Goal: Entertainment & Leisure: Consume media (video, audio)

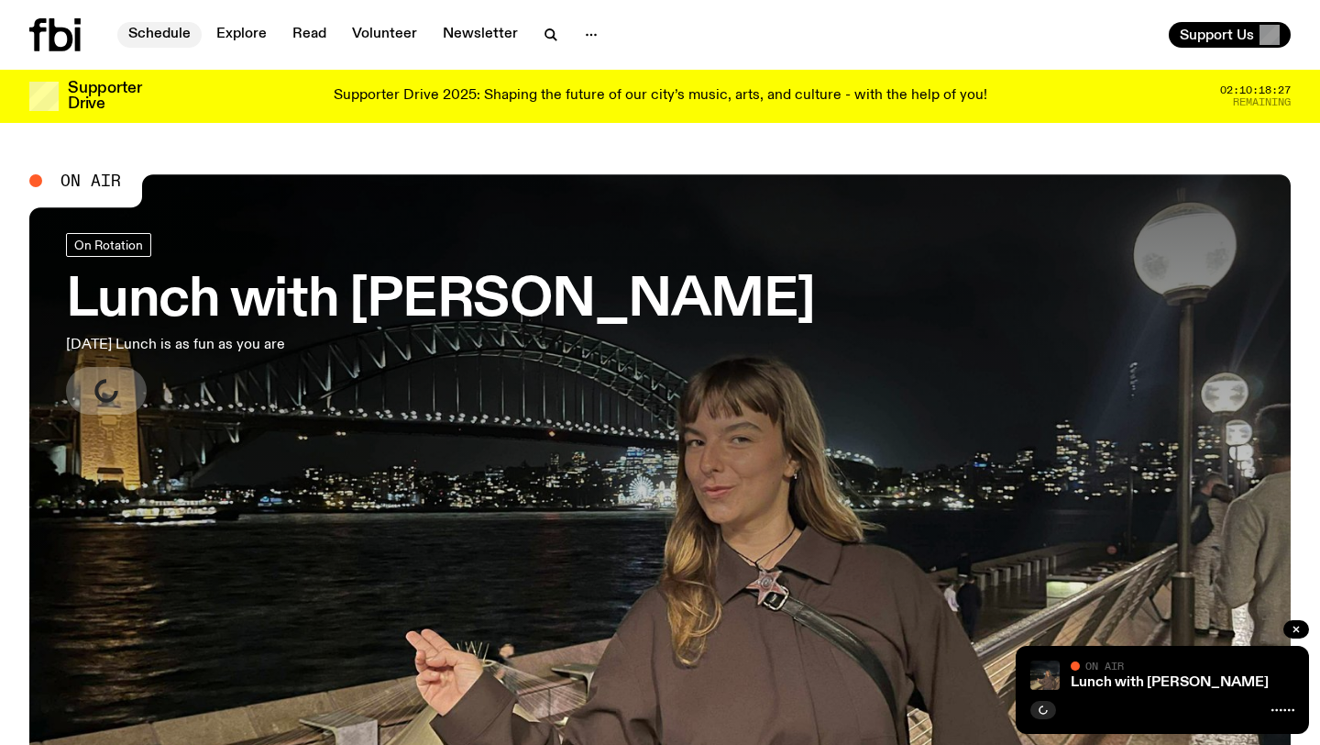
click at [168, 29] on link "Schedule" at bounding box center [159, 35] width 84 height 26
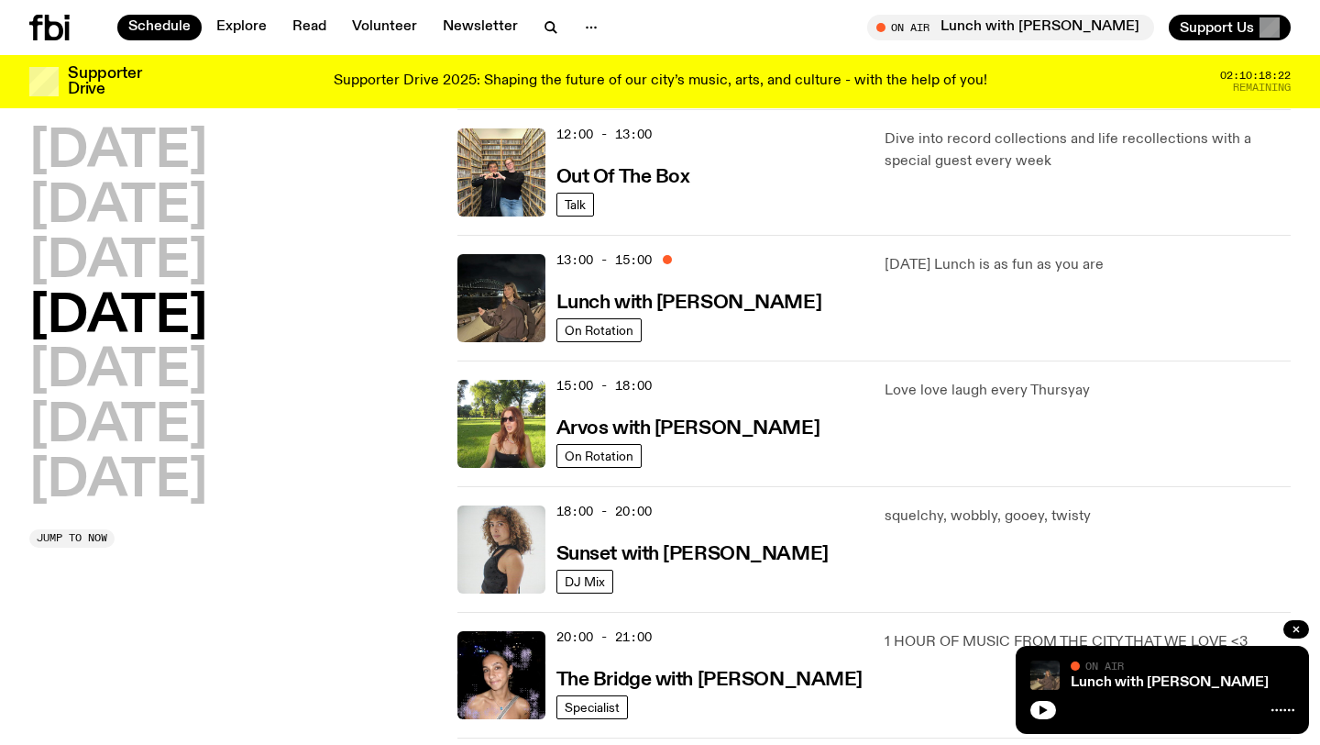
scroll to position [428, 0]
click at [737, 437] on h3 "Arvos with [PERSON_NAME]" at bounding box center [688, 427] width 263 height 19
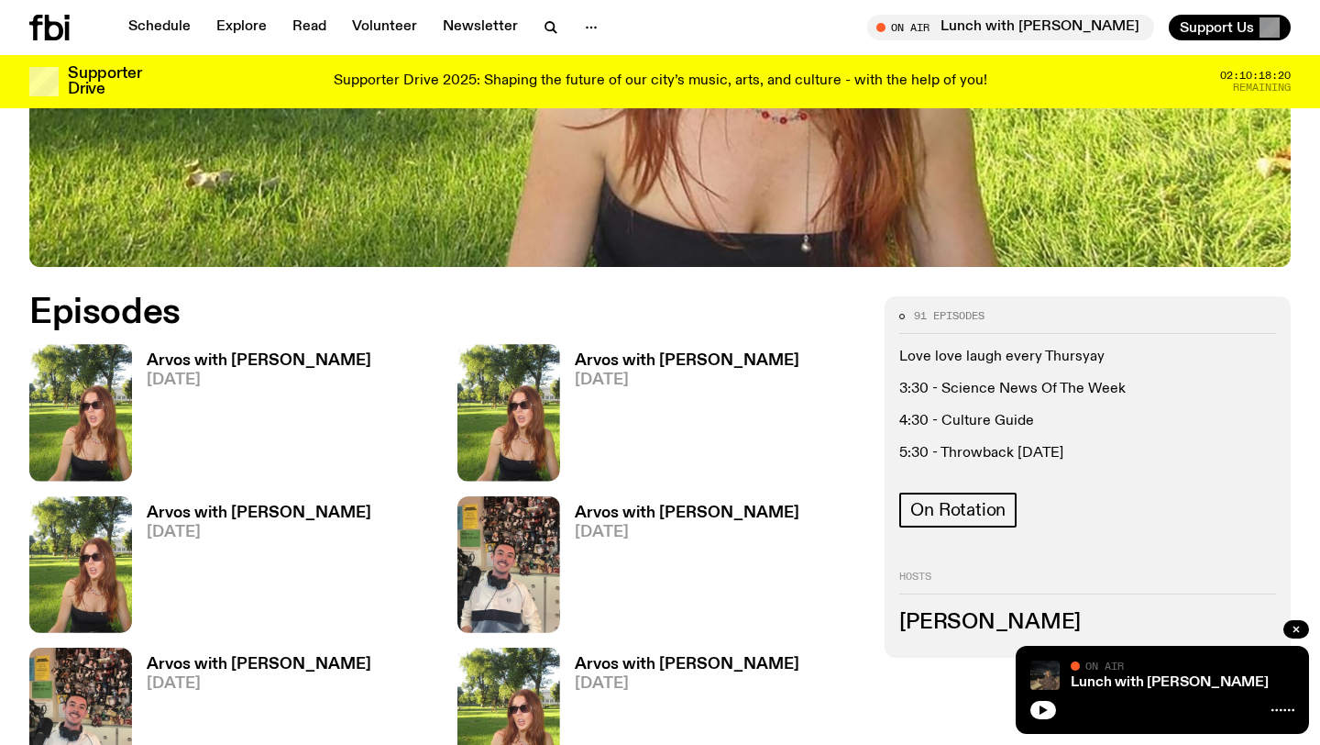
scroll to position [897, 0]
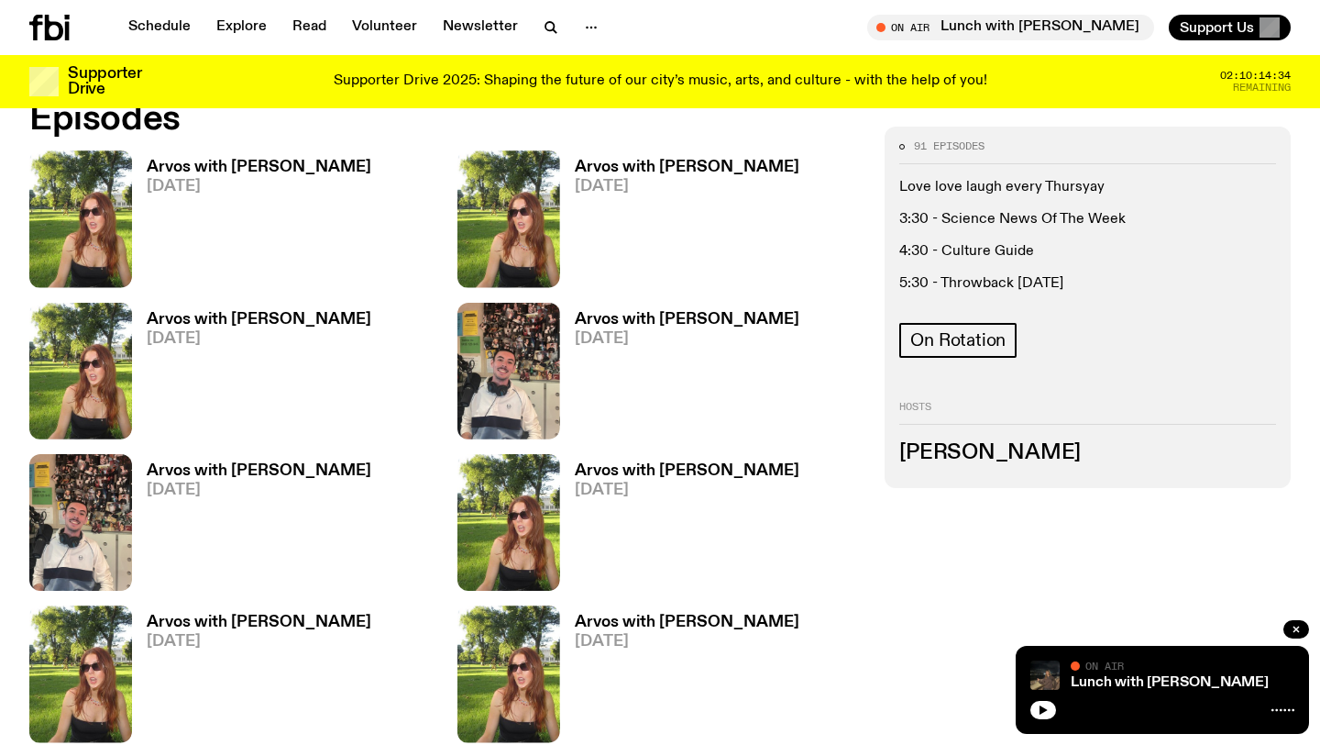
click at [211, 312] on h3 "Arvos with [PERSON_NAME]" at bounding box center [259, 320] width 225 height 16
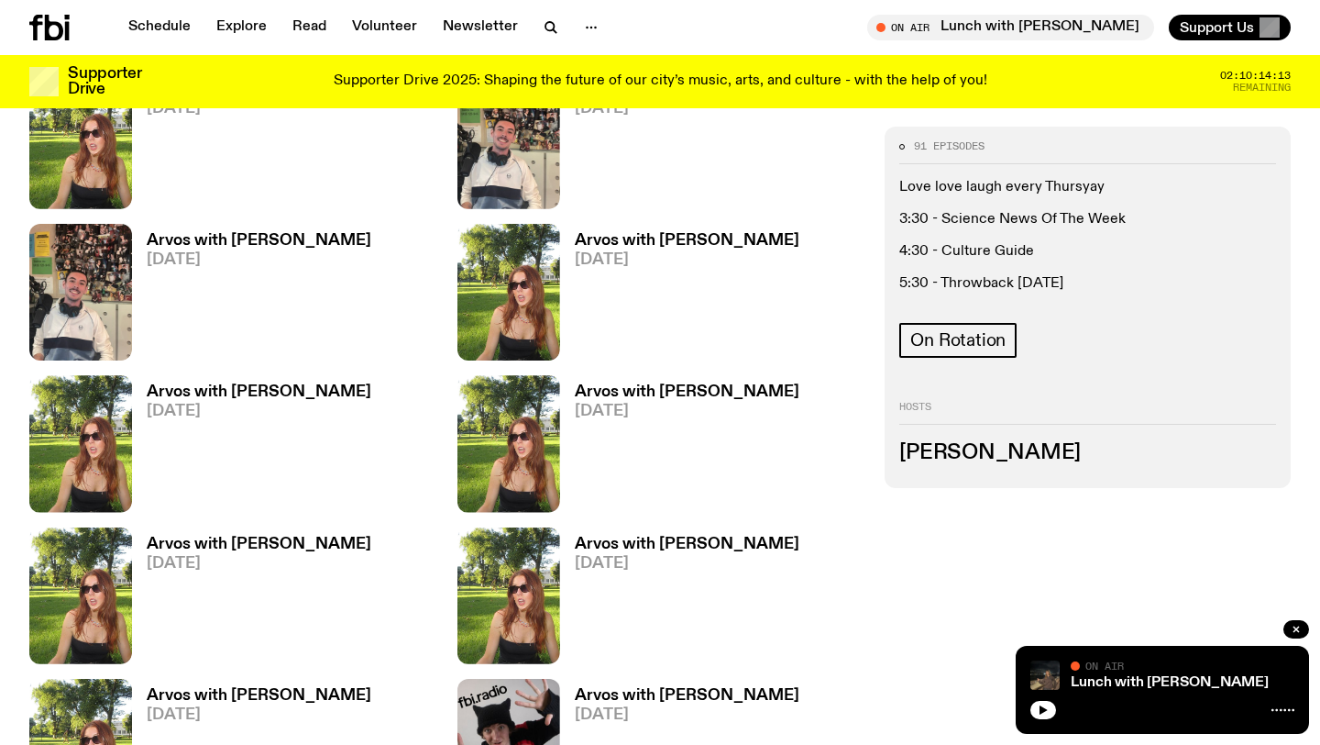
scroll to position [1124, 0]
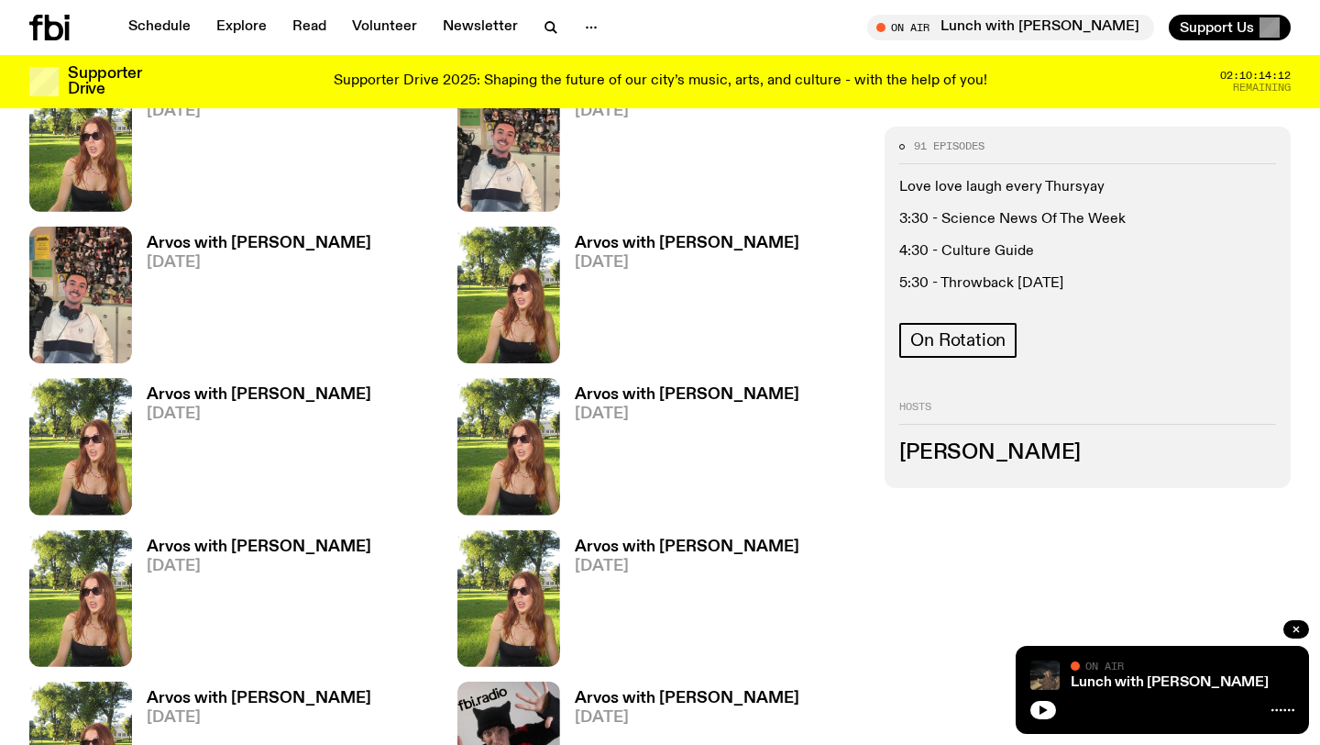
click at [594, 411] on span "[DATE]" at bounding box center [687, 414] width 225 height 16
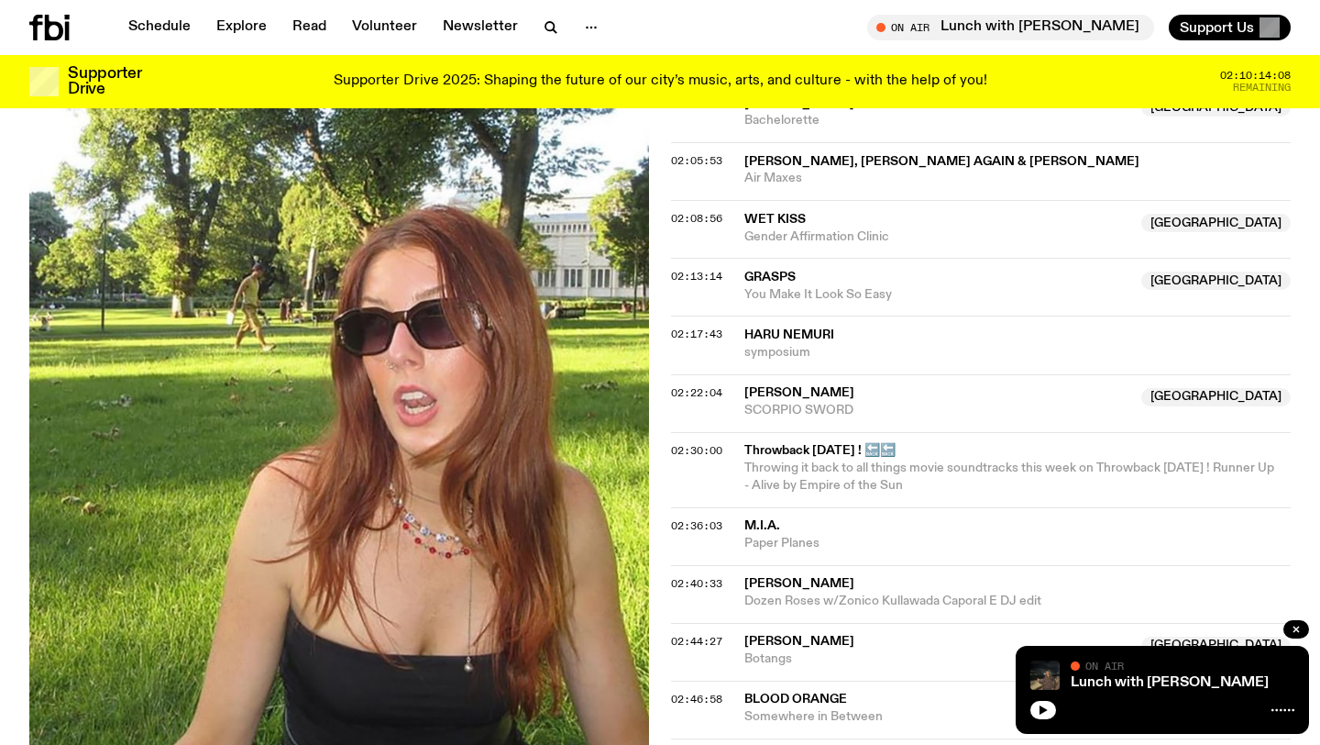
scroll to position [2033, 0]
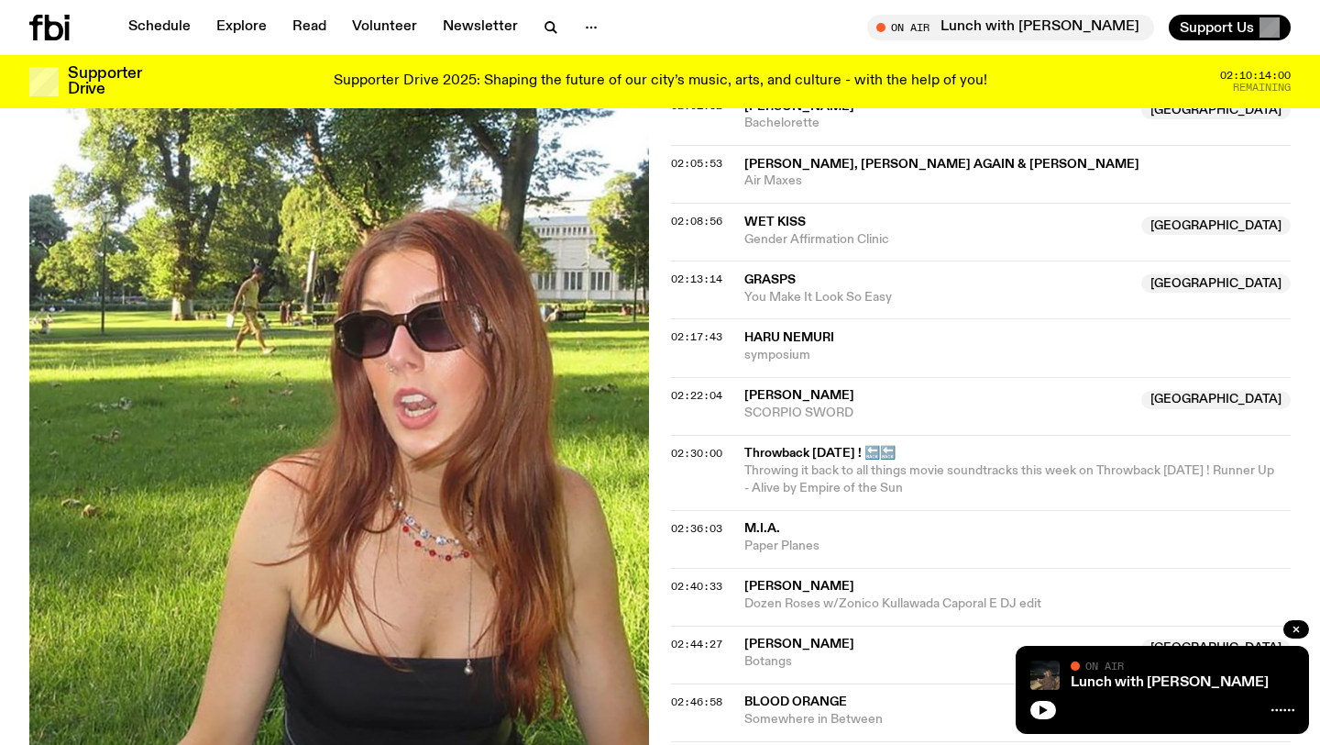
click at [61, 35] on icon at bounding box center [54, 28] width 18 height 26
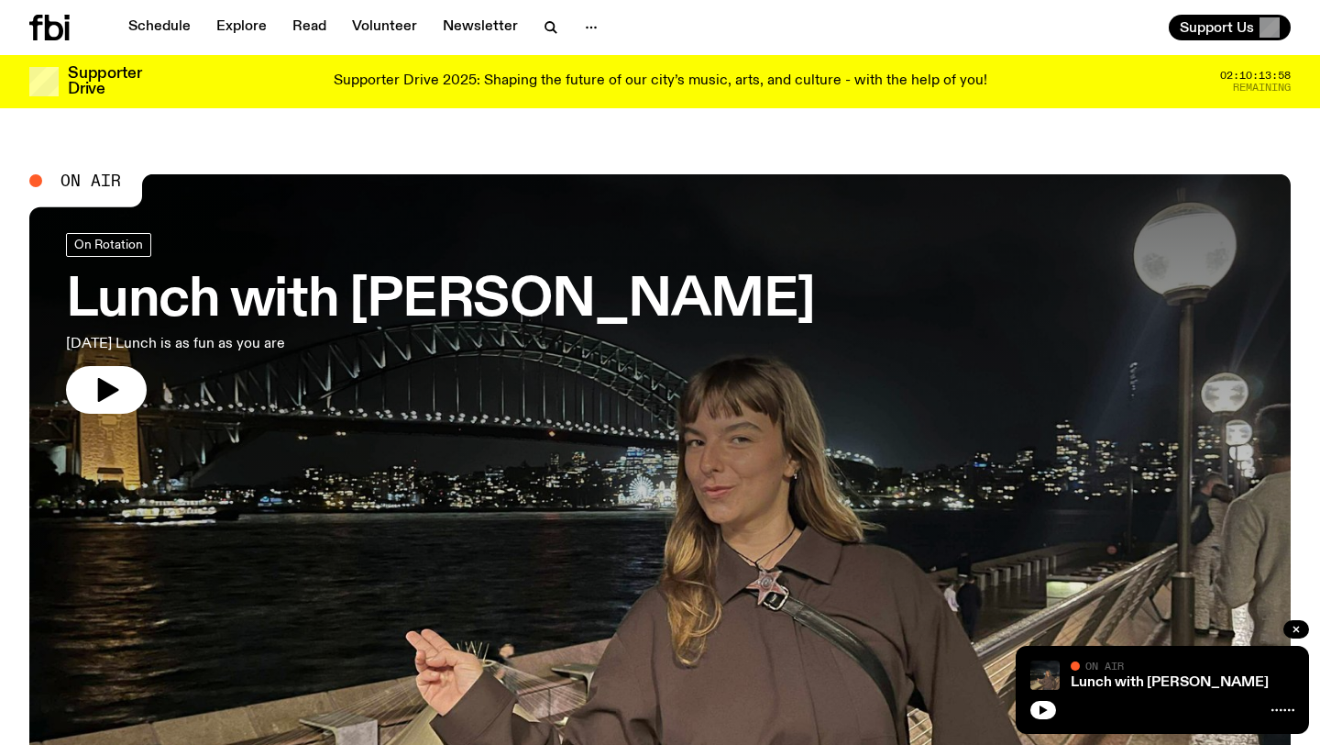
scroll to position [118, 0]
